Goal: Information Seeking & Learning: Compare options

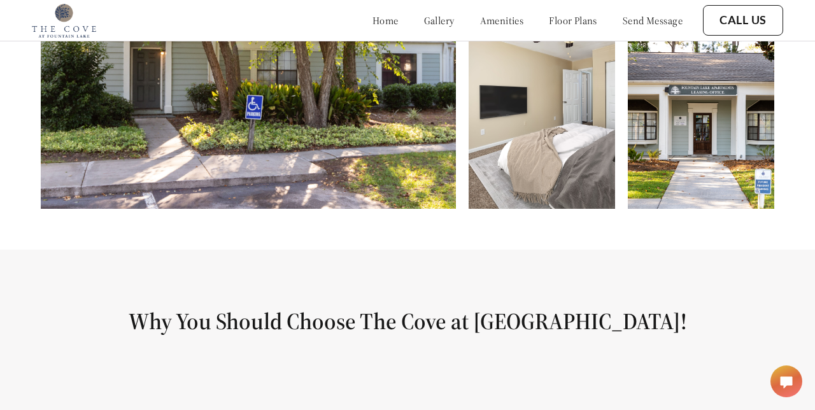
scroll to position [674, 0]
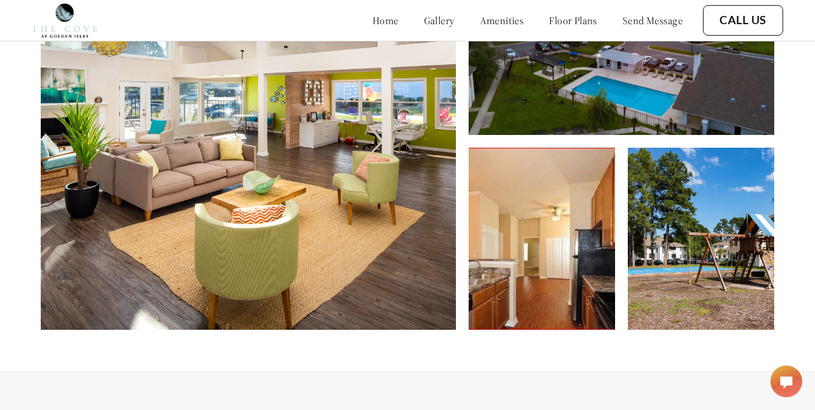
scroll to position [615, 0]
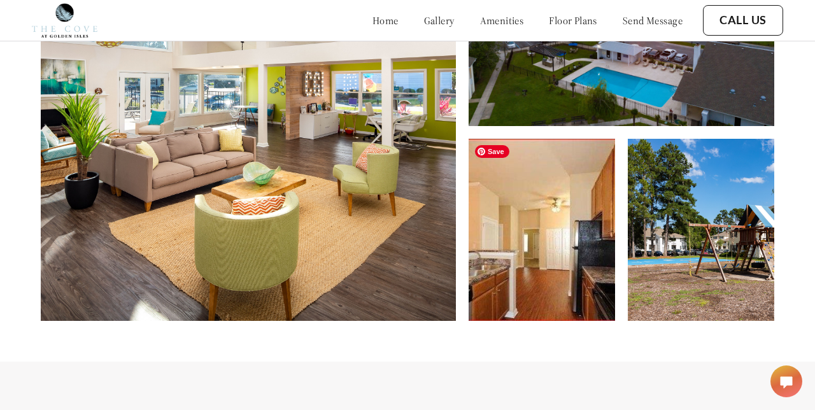
click at [510, 278] on img at bounding box center [542, 230] width 146 height 182
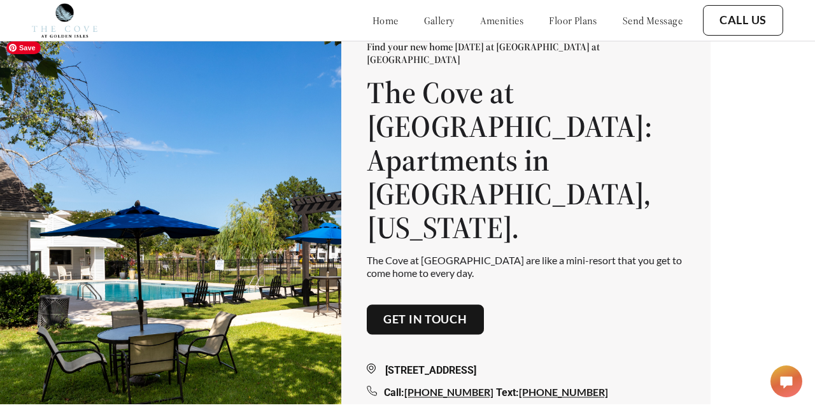
scroll to position [0, 0]
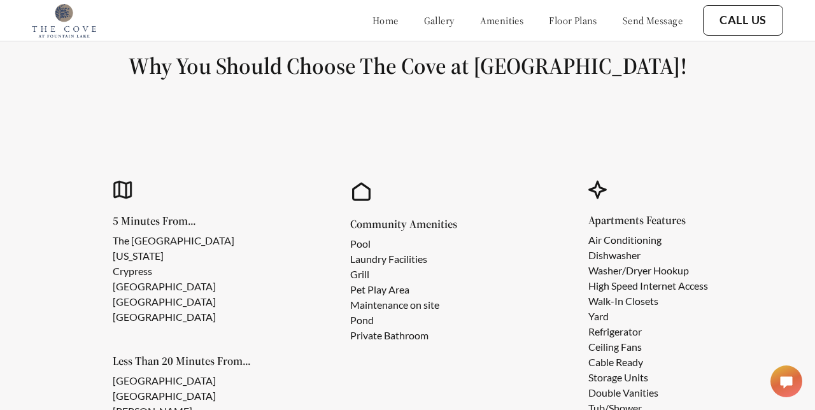
scroll to position [880, 0]
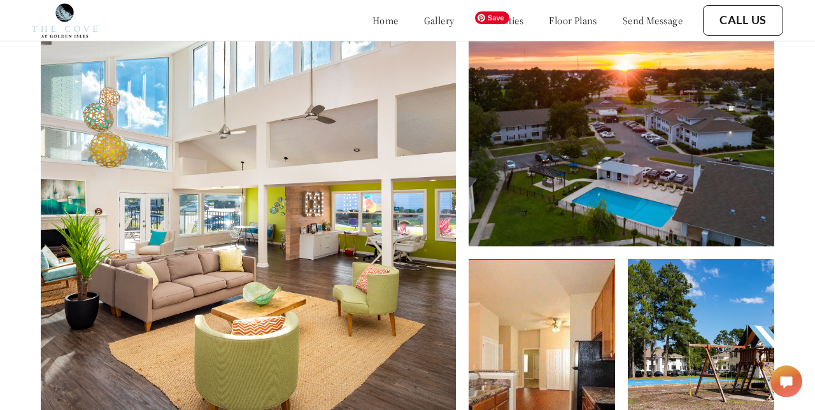
scroll to position [494, 0]
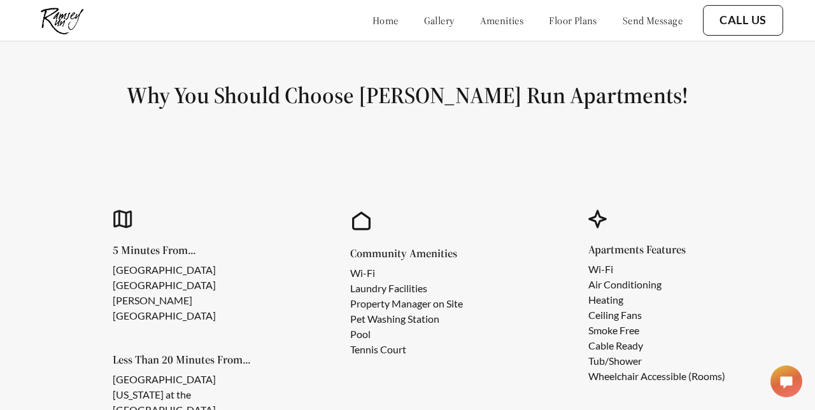
scroll to position [956, 0]
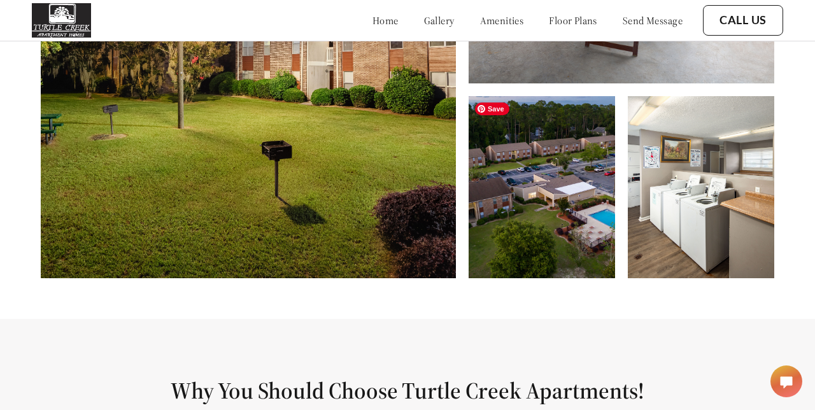
scroll to position [555, 0]
